Goal: Communication & Community: Answer question/provide support

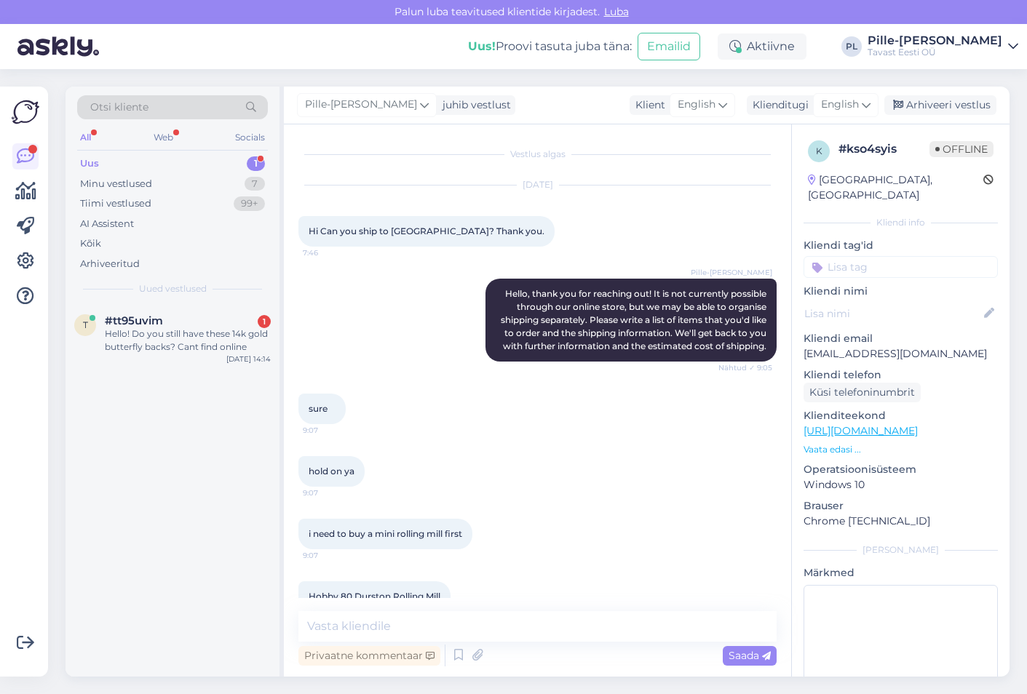
click at [182, 318] on div "#tt95uvim 1" at bounding box center [188, 320] width 166 height 13
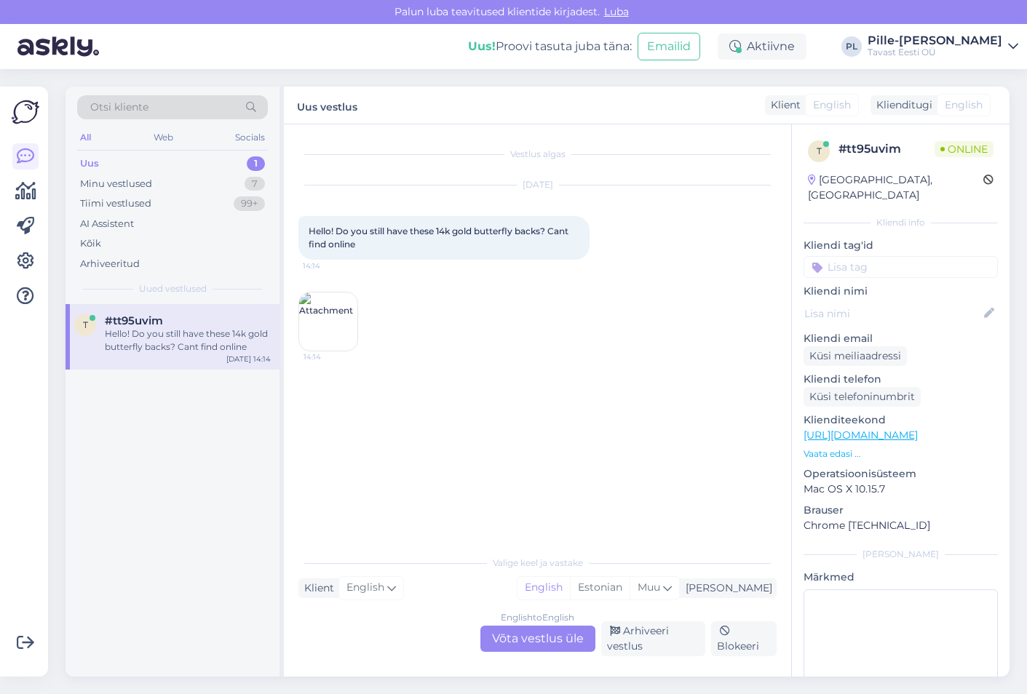
click at [319, 320] on img at bounding box center [328, 322] width 58 height 58
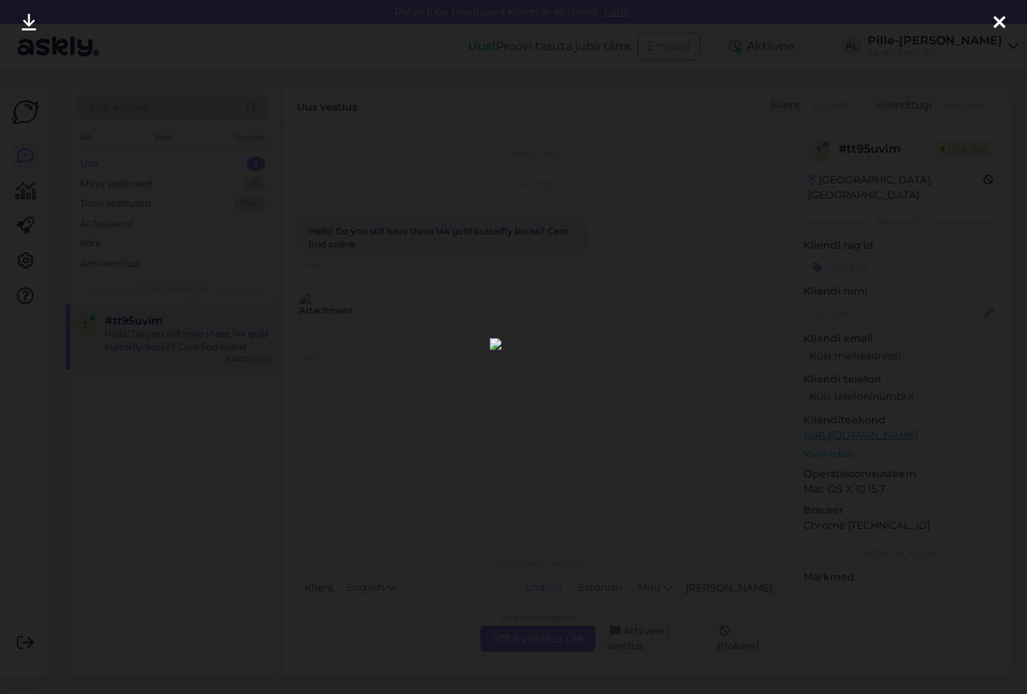
click at [999, 23] on icon at bounding box center [1000, 23] width 12 height 19
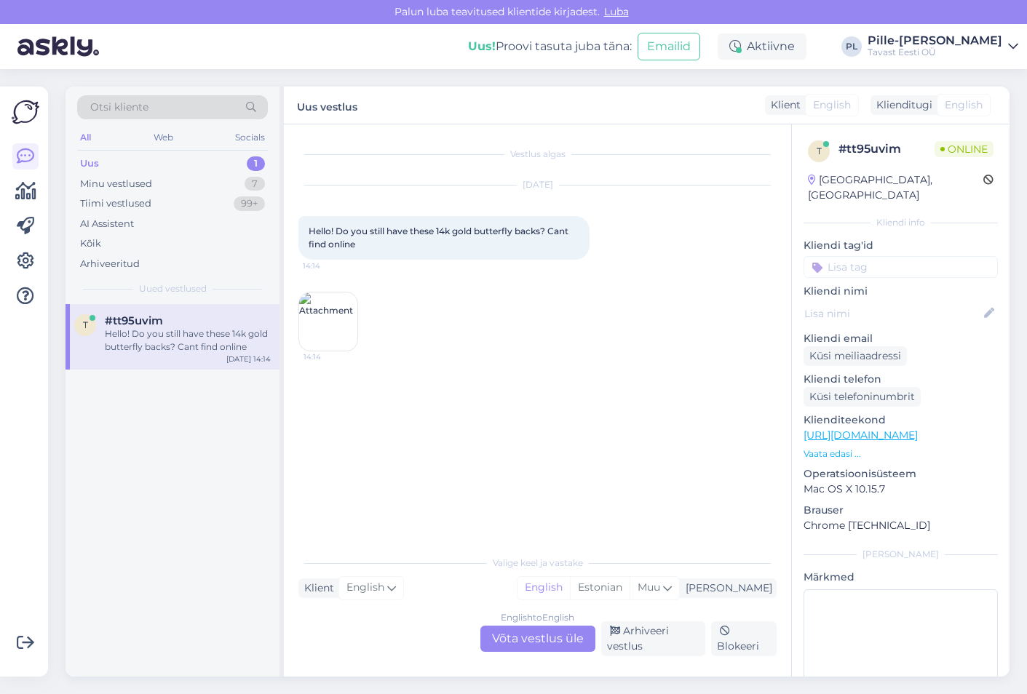
click at [529, 644] on div "English to English Võta vestlus üle" at bounding box center [537, 639] width 115 height 26
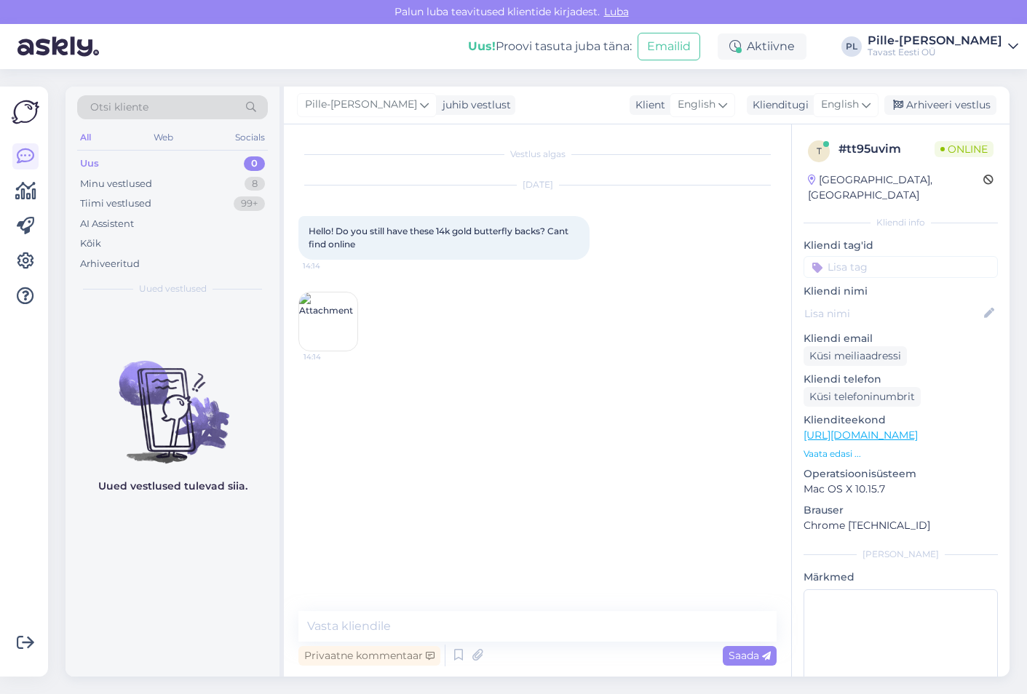
click at [483, 609] on div "Vestlus algas [DATE] Hello! Do you still have these 14k gold butterfly backs? C…" at bounding box center [537, 400] width 507 height 553
click at [491, 625] on textarea at bounding box center [537, 626] width 478 height 31
type textarea "Hello! One second"
click at [880, 429] on link "[URL][DOMAIN_NAME]" at bounding box center [861, 435] width 114 height 13
click at [322, 325] on img at bounding box center [328, 322] width 58 height 58
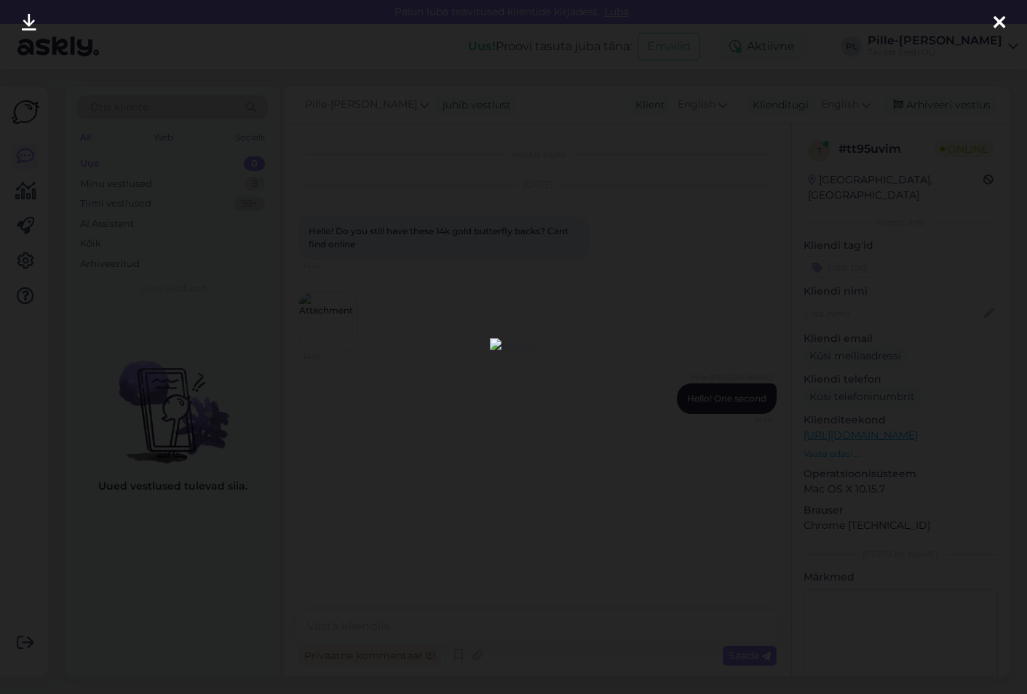
click at [998, 24] on icon at bounding box center [1000, 23] width 12 height 19
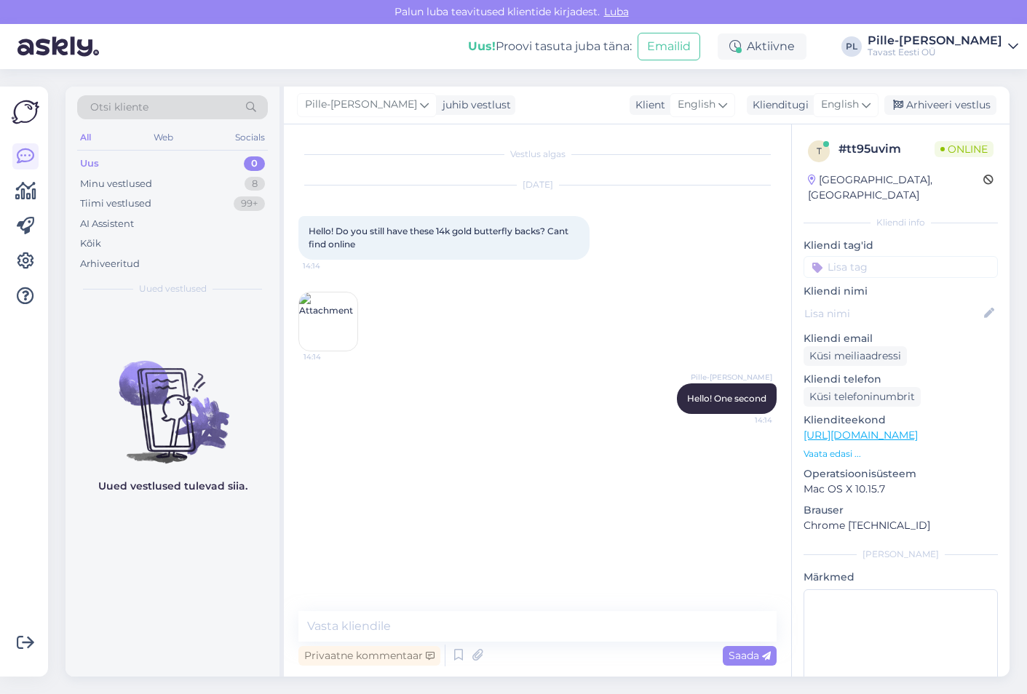
drag, startPoint x: 347, startPoint y: 315, endPoint x: 365, endPoint y: 290, distance: 30.3
click at [365, 290] on div "[DATE] Hello! Do you still have these 14k gold butterfly backs? Cant find onlin…" at bounding box center [537, 269] width 478 height 198
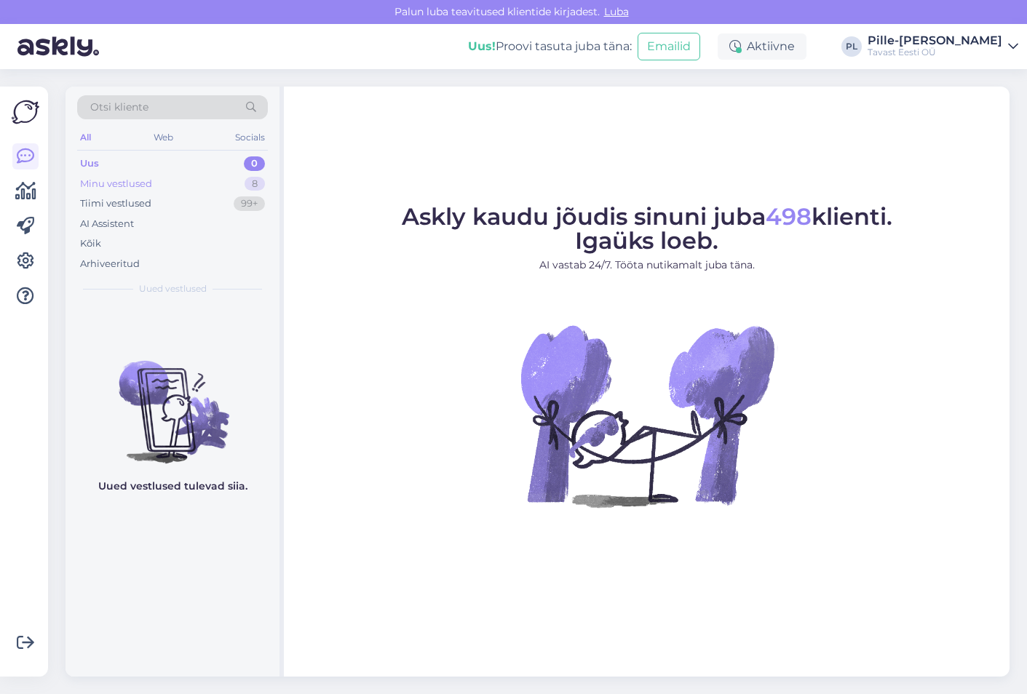
click at [232, 181] on div "Minu vestlused 8" at bounding box center [172, 184] width 191 height 20
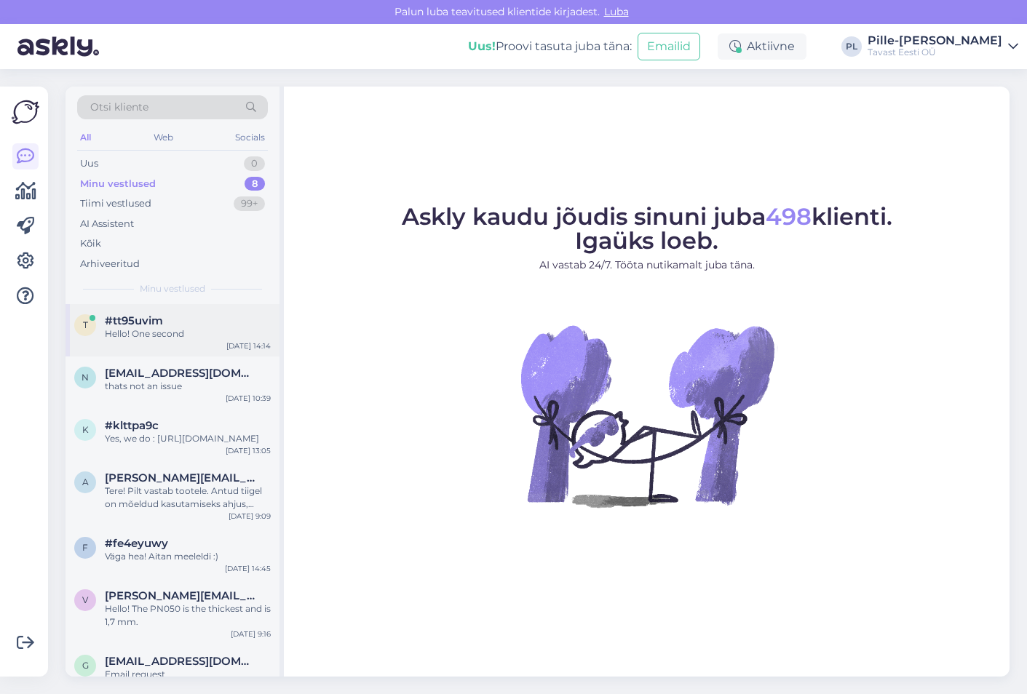
click at [198, 309] on div "t #tt95uvim Hello! One second Aug 27 14:14" at bounding box center [173, 330] width 214 height 52
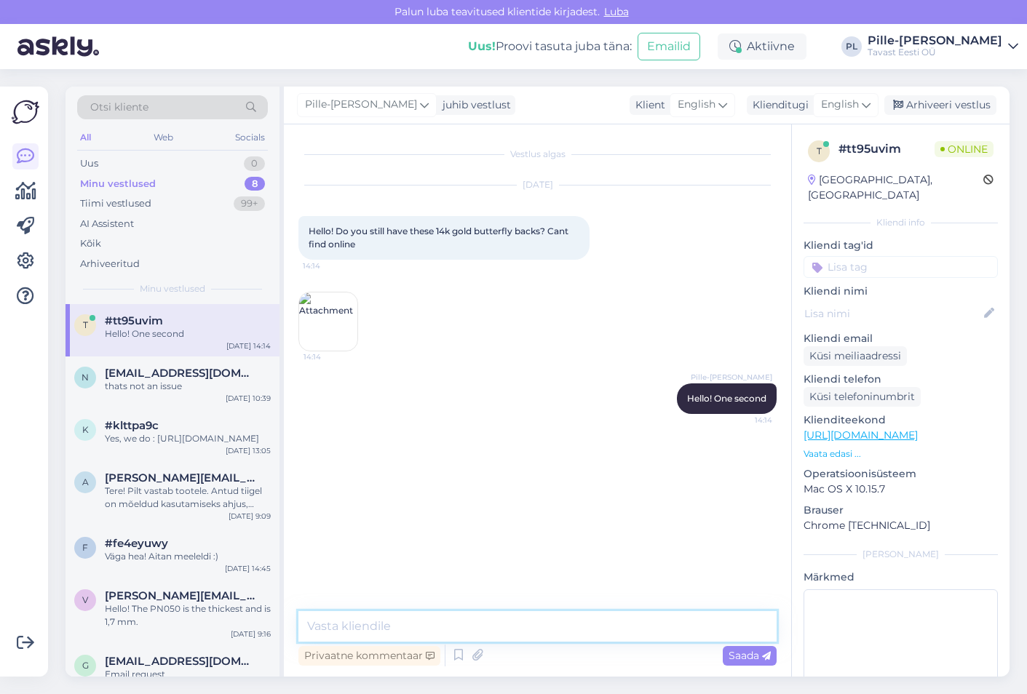
click at [478, 627] on textarea at bounding box center [537, 626] width 478 height 31
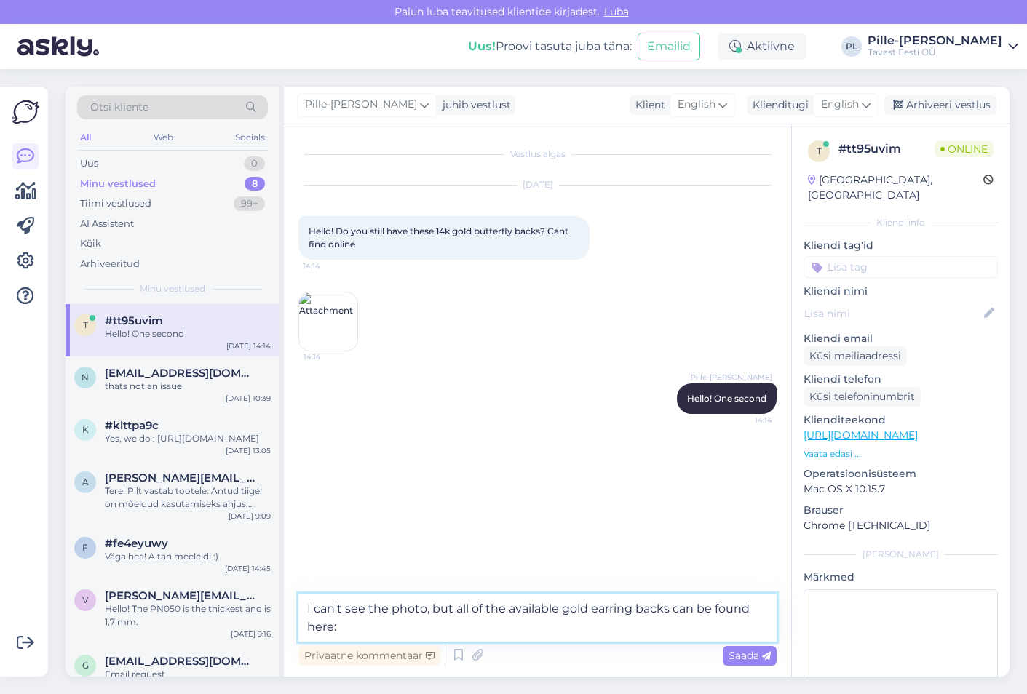
paste textarea "https://tools.tavast.eu/product-category/jewellery-findings-stones-and-pearls/j…"
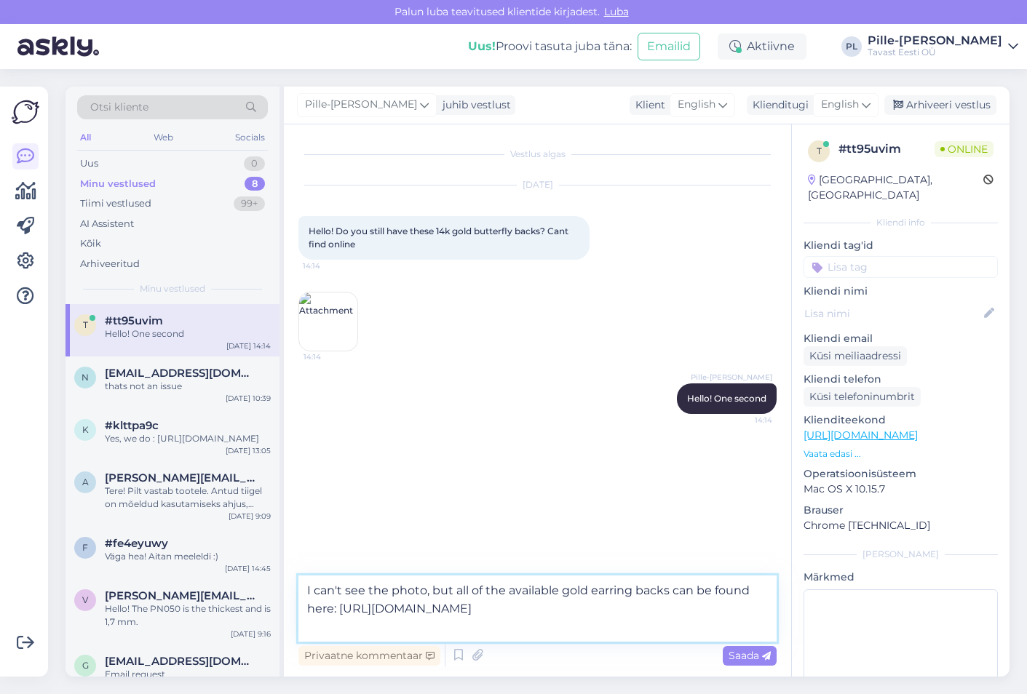
drag, startPoint x: 364, startPoint y: 590, endPoint x: 347, endPoint y: 591, distance: 16.8
click at [347, 591] on textarea "I can't see the photo, but all of the available gold earring backs can be found…" at bounding box center [537, 609] width 478 height 66
click at [722, 623] on textarea "I can't see the photo, but all of the available gold earring backs can be found…" at bounding box center [537, 609] width 478 height 66
click at [391, 590] on textarea "I can't see the photo, but all of the available gold earring backs can be found…" at bounding box center [537, 609] width 478 height 66
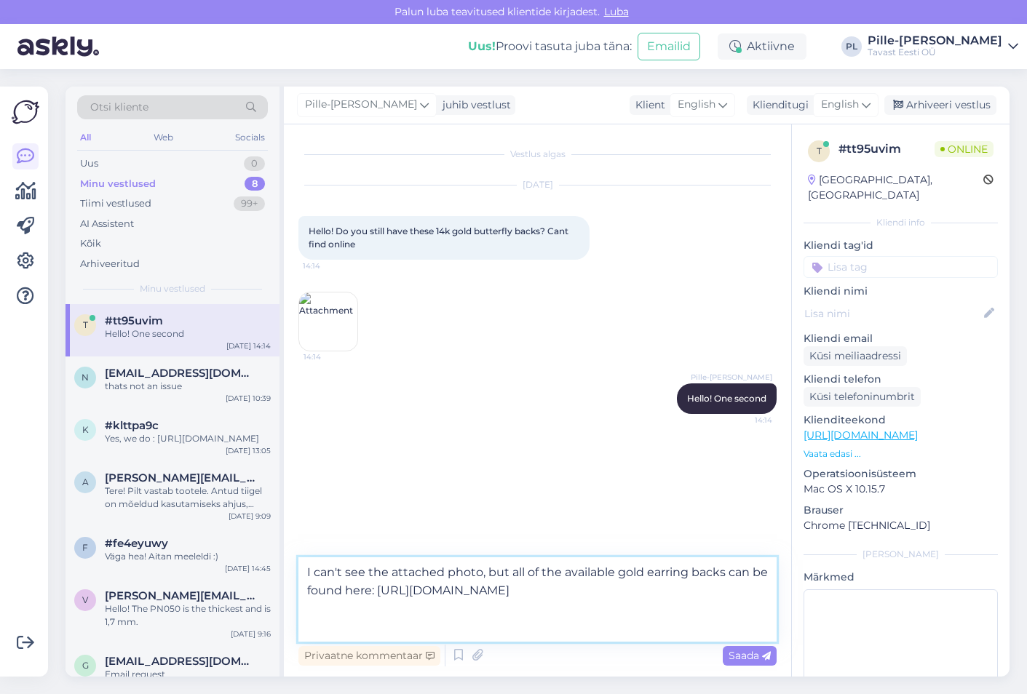
click at [742, 611] on textarea "I can't see the attached photo, but all of the available gold earring backs can…" at bounding box center [537, 600] width 478 height 84
type textarea "I can't see the attached photo, but all of the available gold earring backs can…"
click at [758, 648] on div "Saada" at bounding box center [750, 656] width 54 height 20
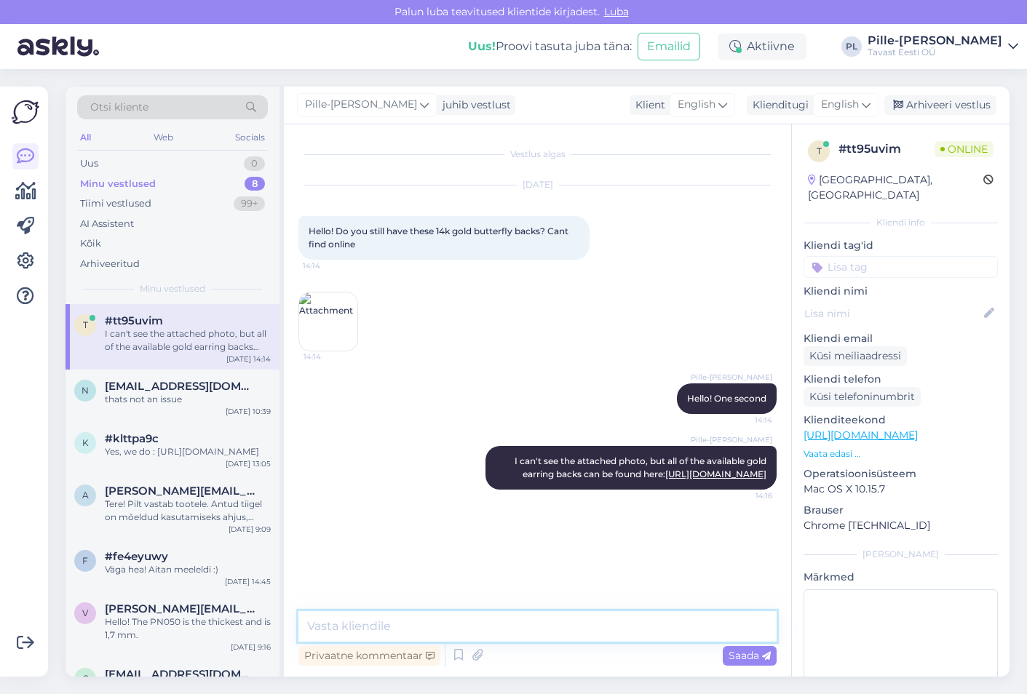
click at [452, 634] on textarea at bounding box center [537, 626] width 478 height 31
paste textarea "https://tools.tavast.eu/product/earring-lock-f601-gold-14k-0-11g/?v=08a4415e9d59"
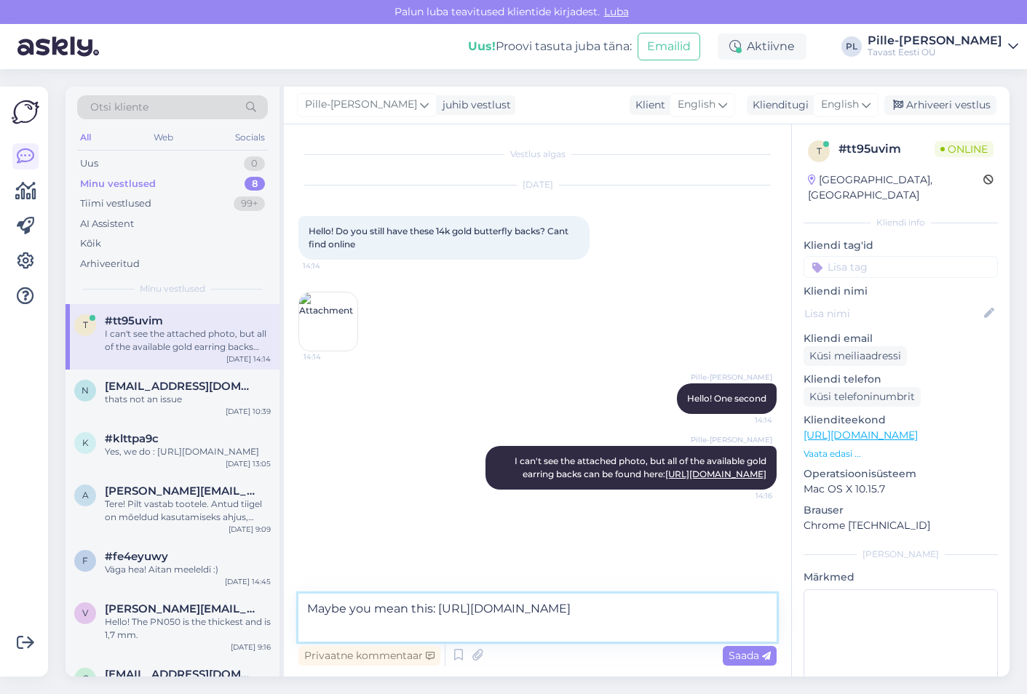
type textarea "Maybe you mean this: https://tools.tavast.eu/product/earring-lock-f601-gold-14k…"
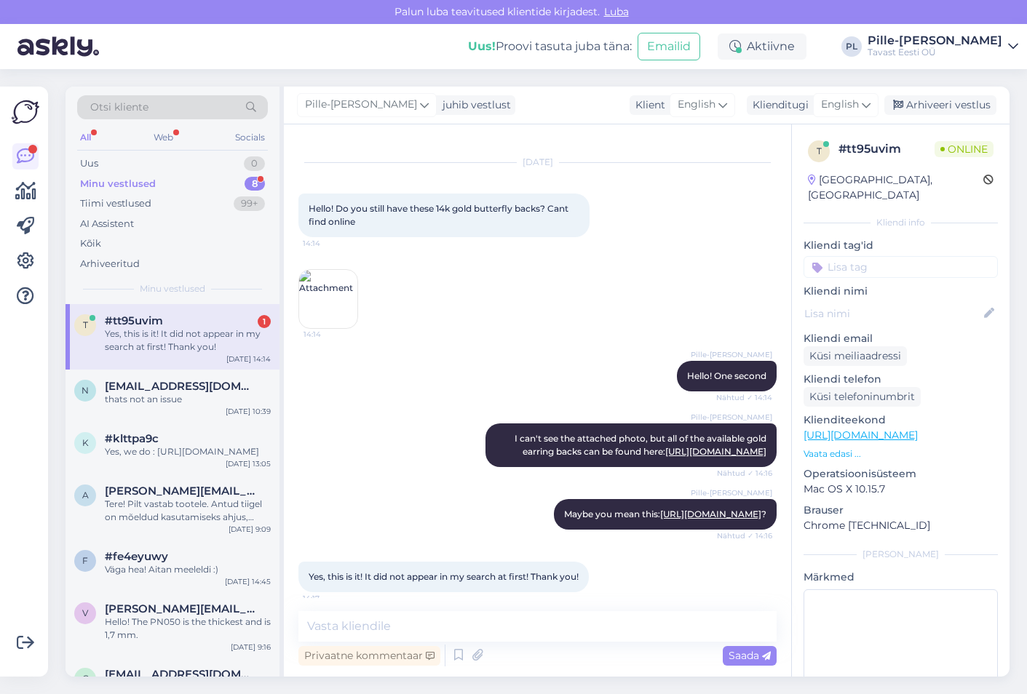
scroll to position [98, 0]
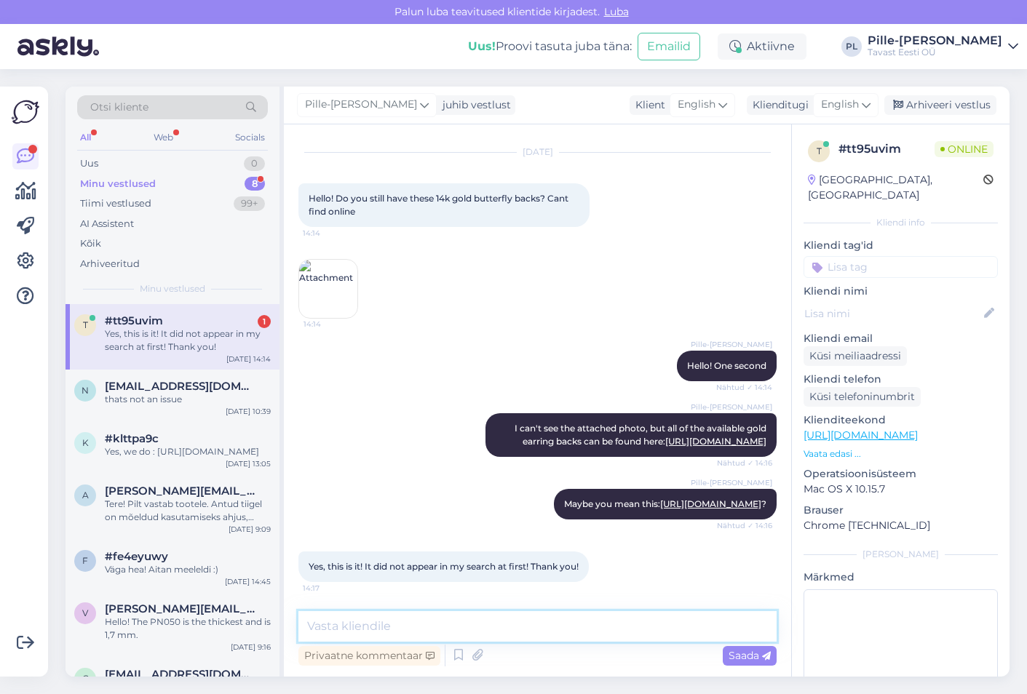
click at [459, 615] on textarea at bounding box center [537, 626] width 478 height 31
click at [396, 622] on textarea "Happy to help! :)" at bounding box center [537, 626] width 478 height 31
click at [523, 627] on textarea "Happy to help! If there's anything else, let me know :)" at bounding box center [537, 626] width 478 height 31
click at [528, 631] on textarea "Happy to help! If there's anything else, let me know :)" at bounding box center [537, 626] width 478 height 31
click at [526, 627] on textarea "Happy to help! If there's anything else, let me know :)" at bounding box center [537, 626] width 478 height 31
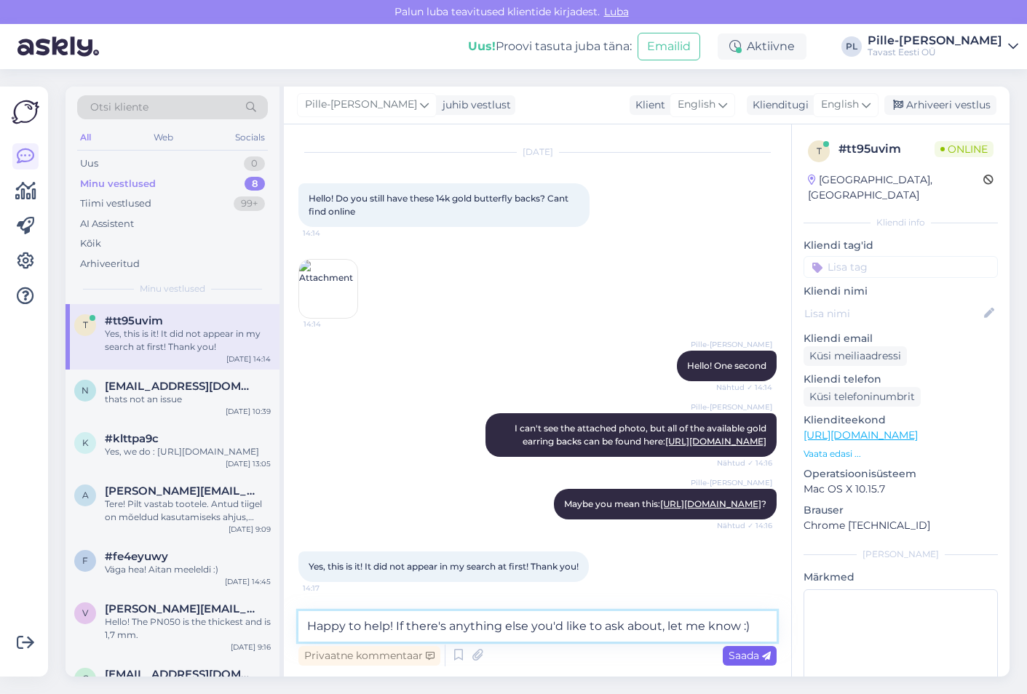
type textarea "Happy to help! If there's anything else you'd like to ask about, let me know :)"
click at [743, 653] on span "Saada" at bounding box center [750, 655] width 42 height 13
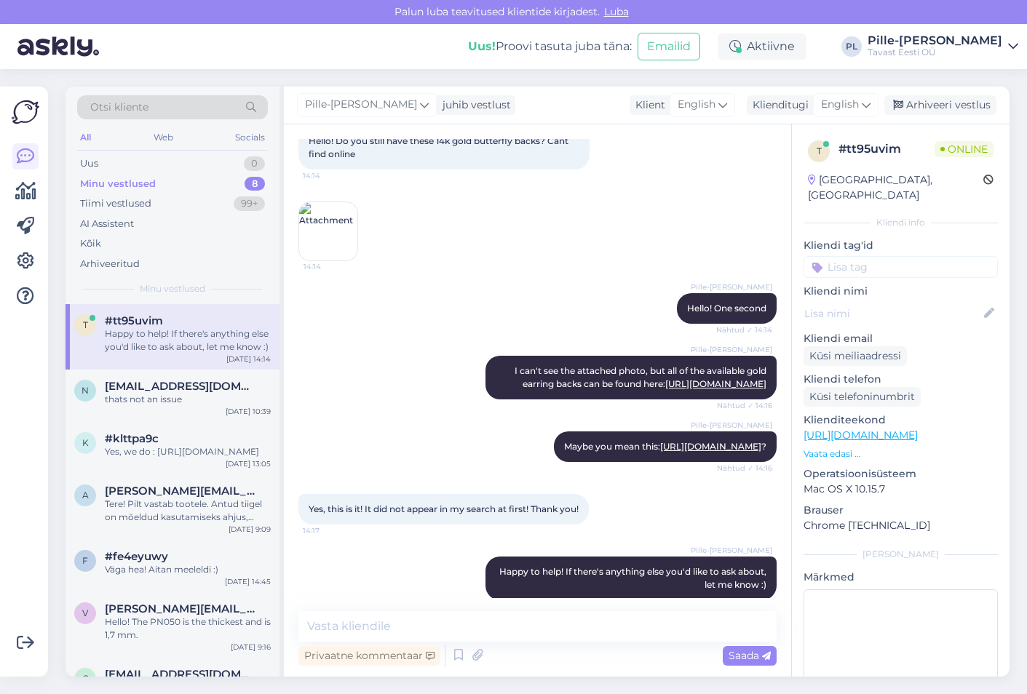
scroll to position [174, 0]
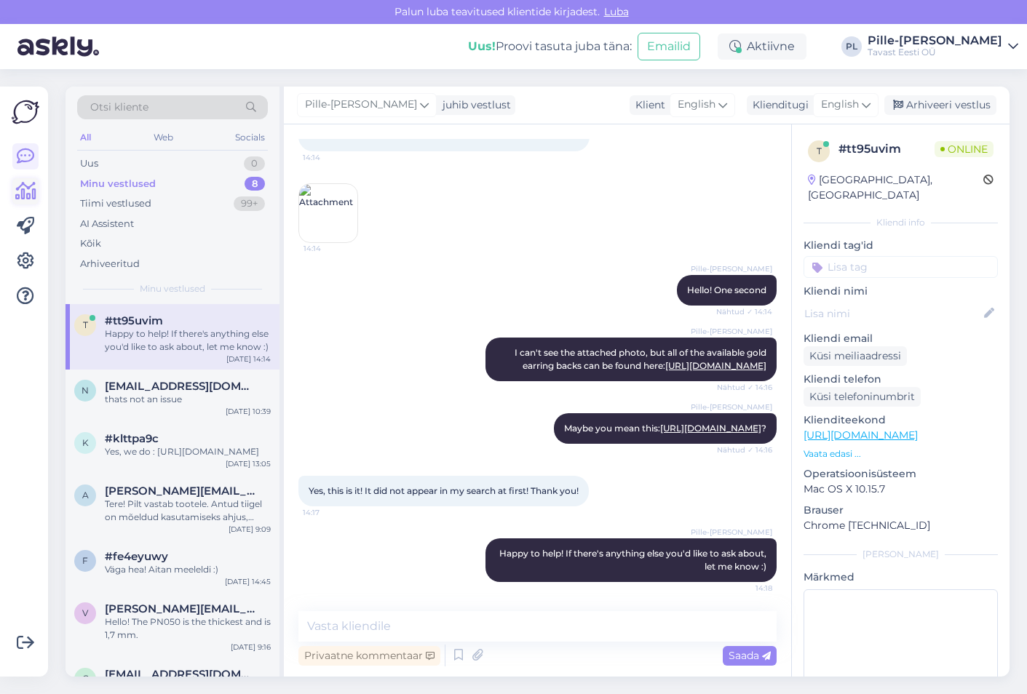
click at [14, 198] on link at bounding box center [25, 191] width 26 height 26
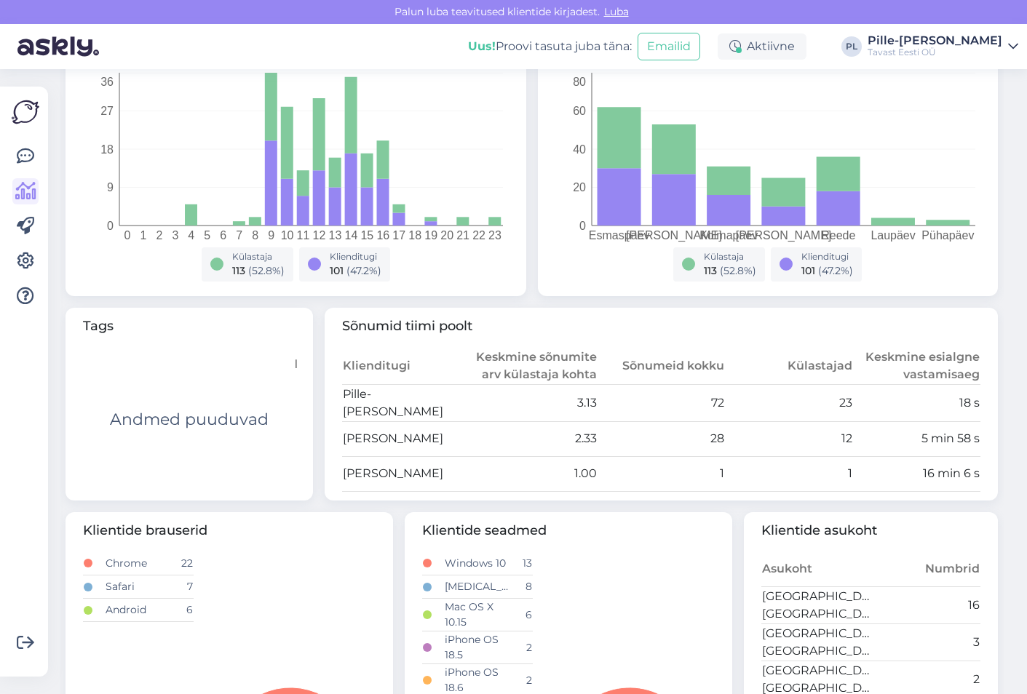
scroll to position [258, 0]
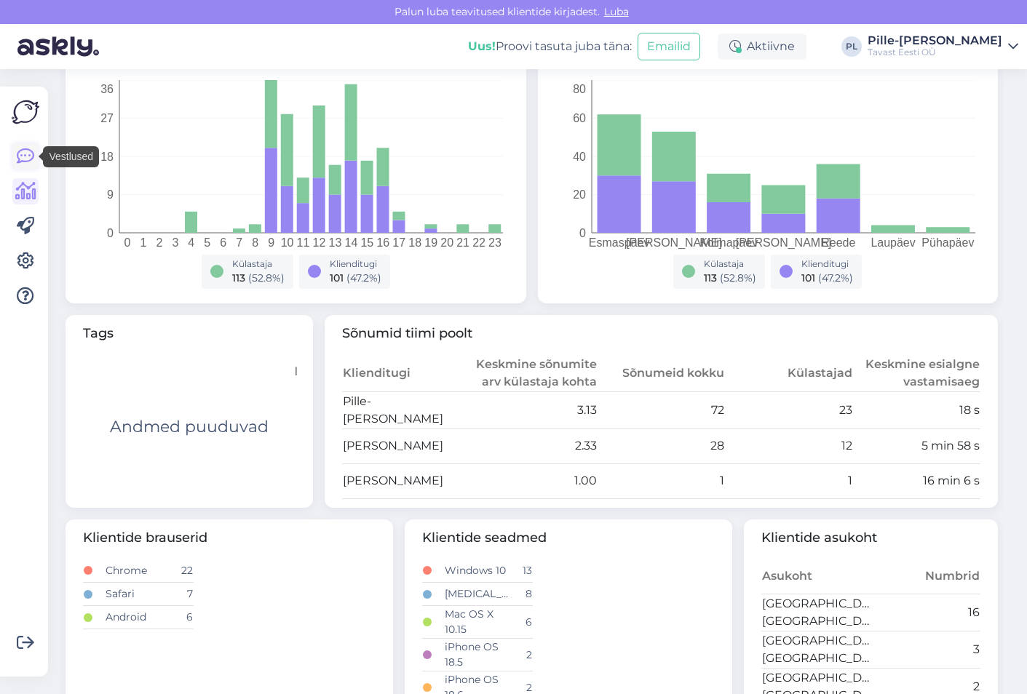
click at [30, 155] on icon at bounding box center [25, 156] width 17 height 17
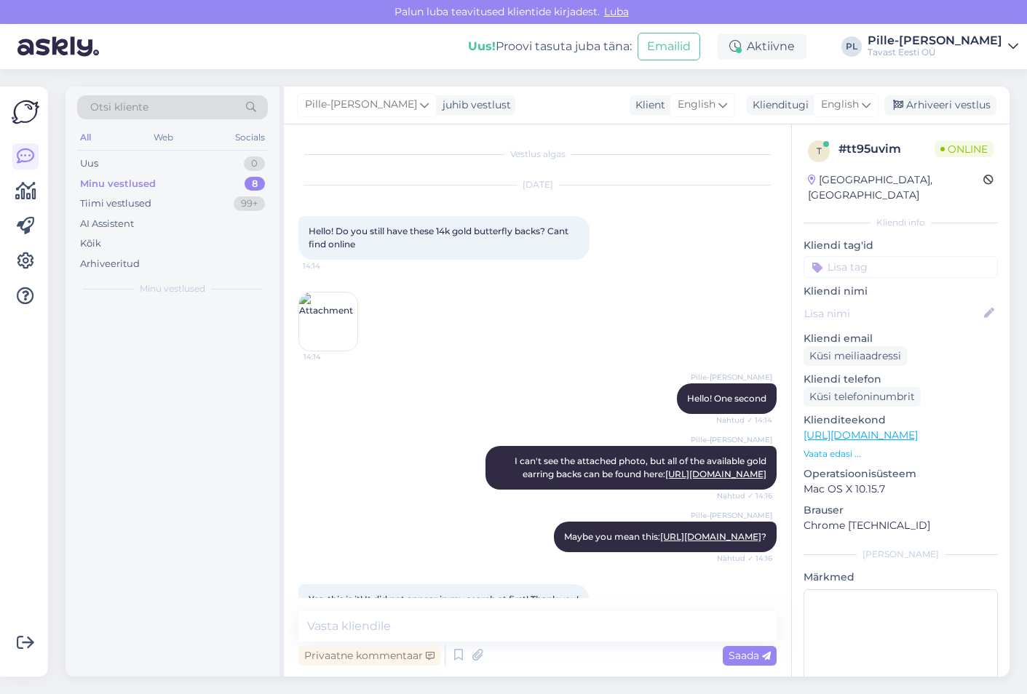
scroll to position [174, 0]
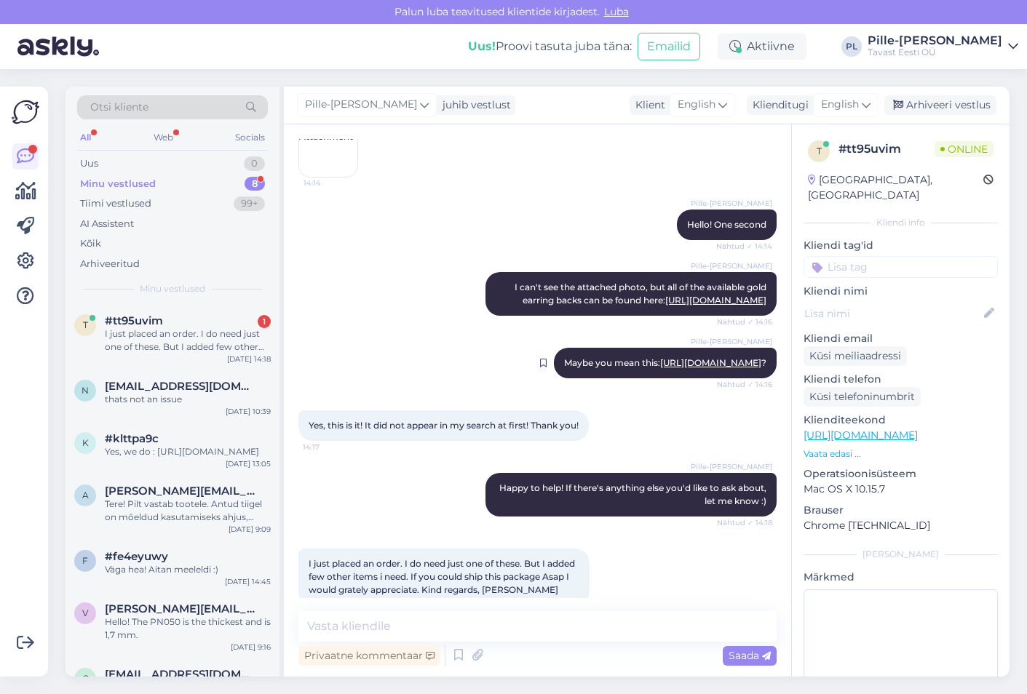
drag, startPoint x: 493, startPoint y: 403, endPoint x: 599, endPoint y: 325, distance: 131.8
click at [539, 250] on div "Vestlus algas Aug 27 2025 Hello! Do you still have these 14k gold butterfly bac…" at bounding box center [543, 368] width 491 height 459
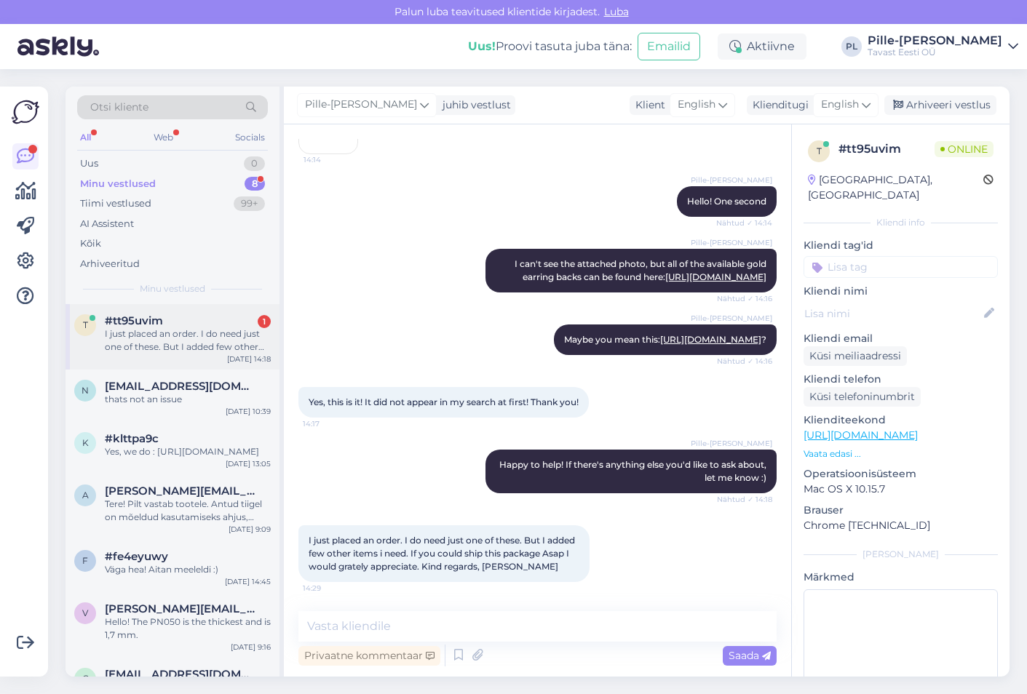
click at [162, 341] on div "I just placed an order. I do need just one of these. But I added few other item…" at bounding box center [188, 341] width 166 height 26
click at [548, 613] on textarea at bounding box center [537, 626] width 478 height 31
click at [541, 633] on textarea "Of coure" at bounding box center [537, 626] width 478 height 31
click at [543, 617] on textarea "Of coure" at bounding box center [537, 626] width 478 height 31
type textarea "O"
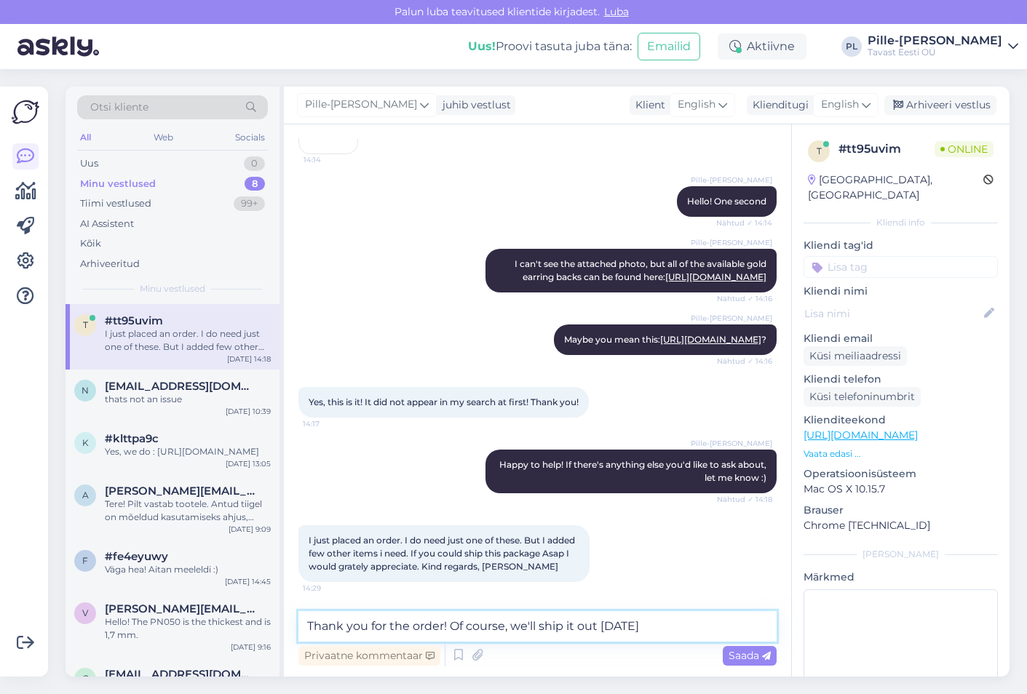
click at [542, 626] on textarea "Thank you for the order! Of course, we'll ship it out today" at bounding box center [537, 626] width 478 height 31
click at [742, 620] on textarea "Thank you for the order! Of course, we'll do our best to ship it out today" at bounding box center [537, 626] width 478 height 31
type textarea "Thank you for the order! Of course, we'll do our best to ship it out today :)"
click at [748, 662] on span "Saada" at bounding box center [750, 655] width 42 height 13
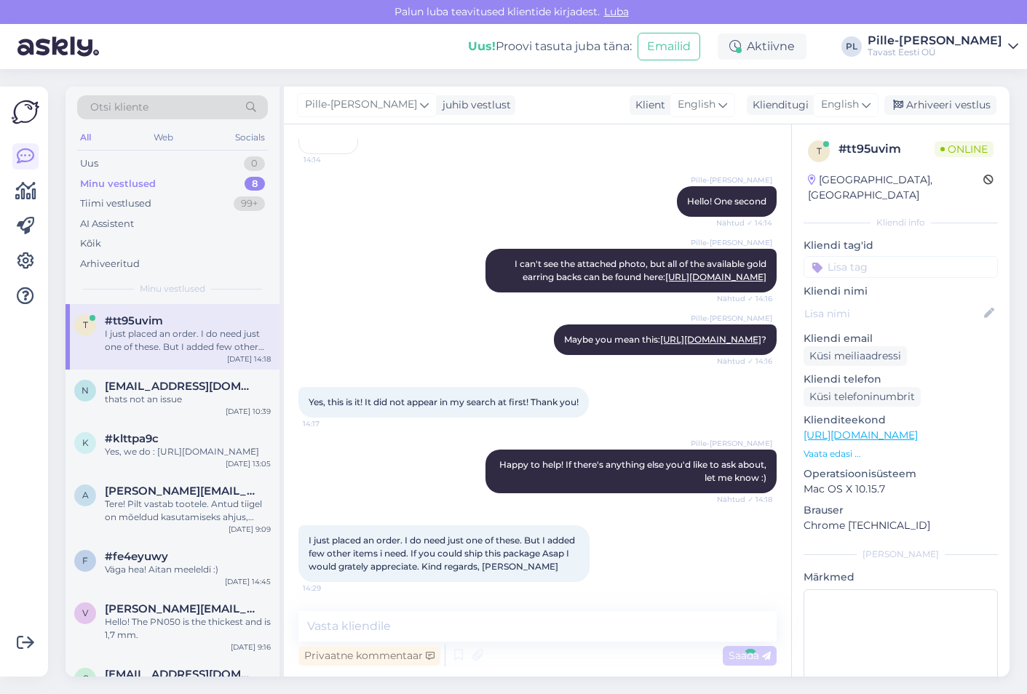
scroll to position [338, 0]
